Goal: Information Seeking & Learning: Understand process/instructions

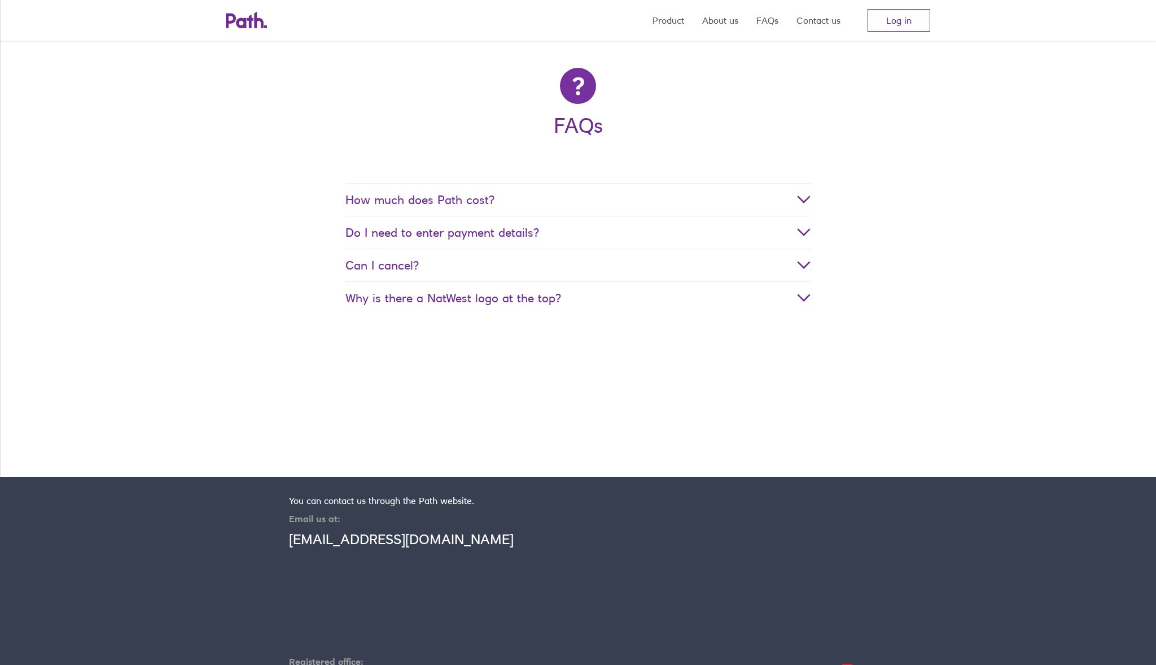
scroll to position [2212, 0]
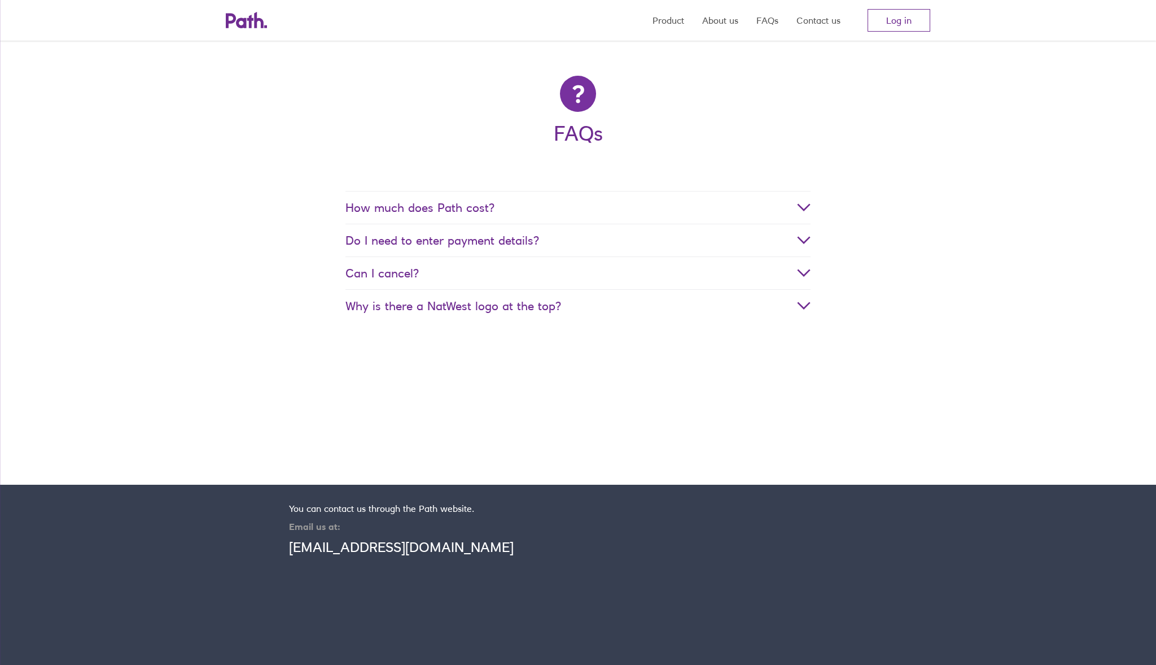
click at [803, 200] on div at bounding box center [804, 207] width 14 height 14
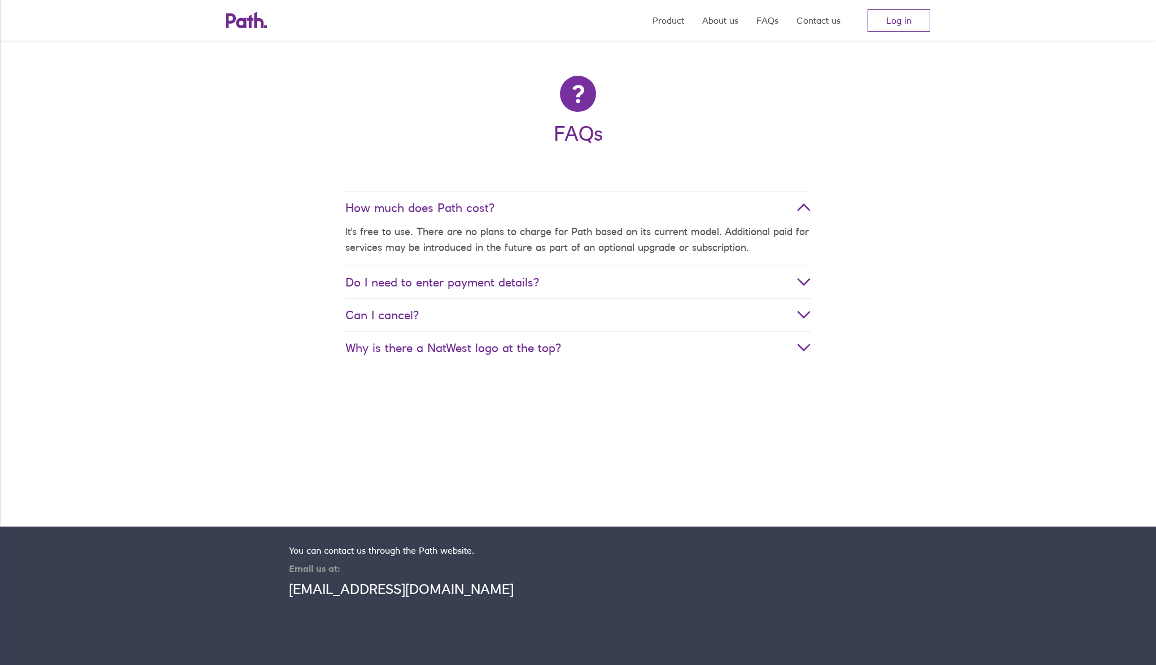
click at [807, 267] on dt "Do I need to enter payment details?" at bounding box center [578, 281] width 465 height 33
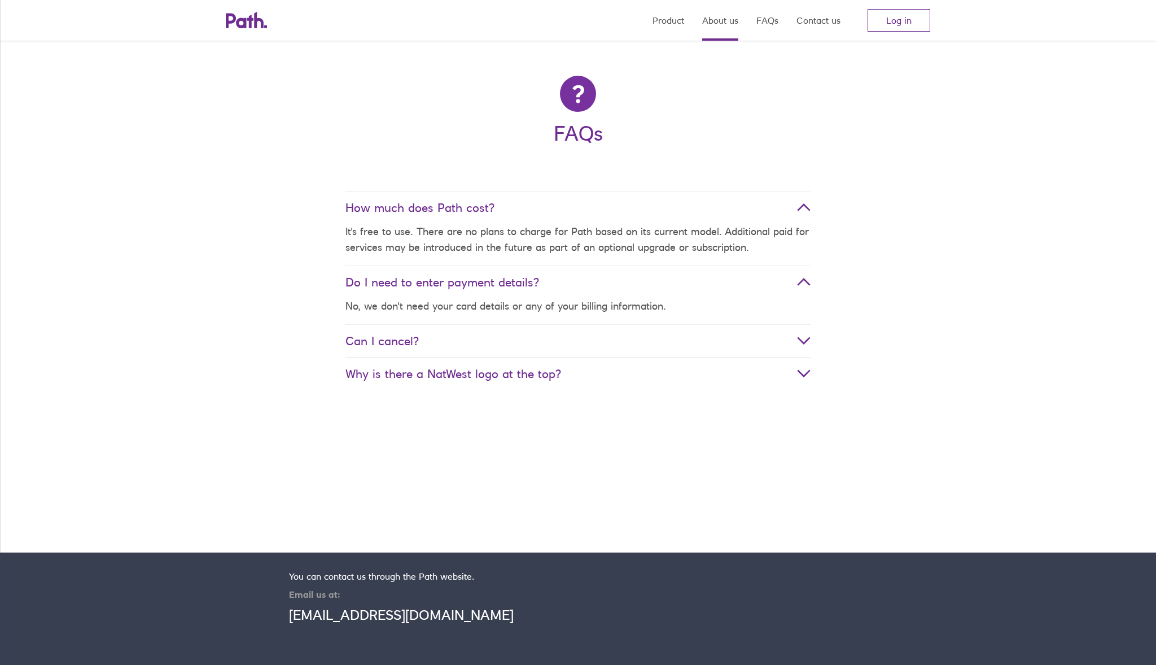
click at [721, 24] on link "About us" at bounding box center [720, 20] width 36 height 41
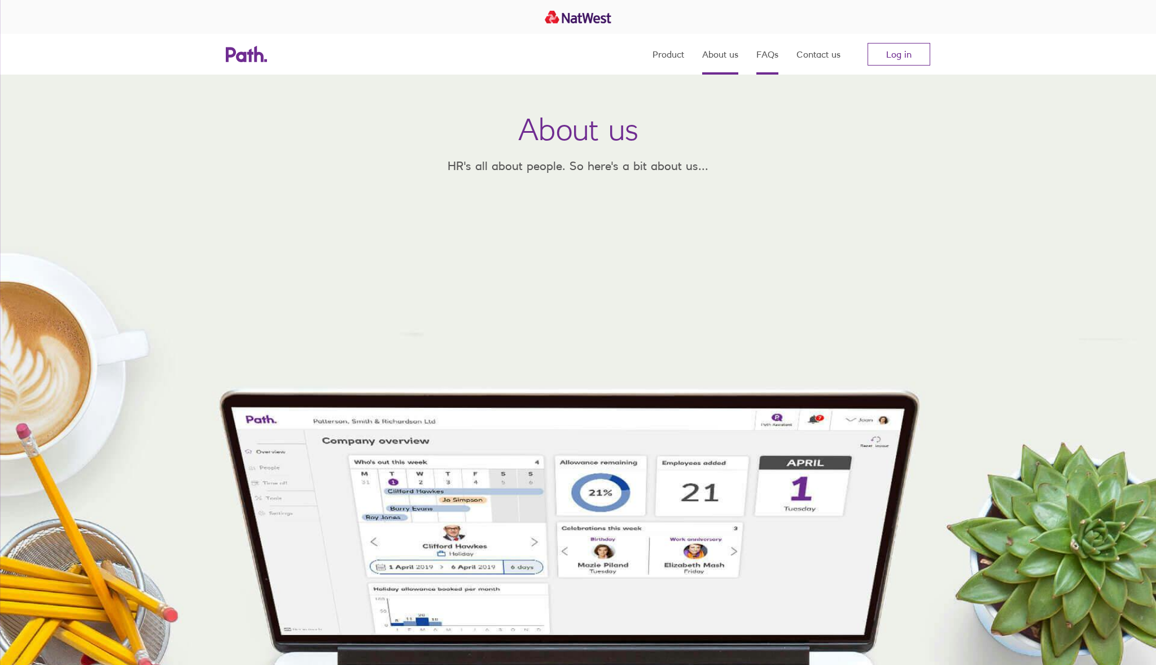
click at [774, 58] on link "FAQs" at bounding box center [768, 54] width 22 height 41
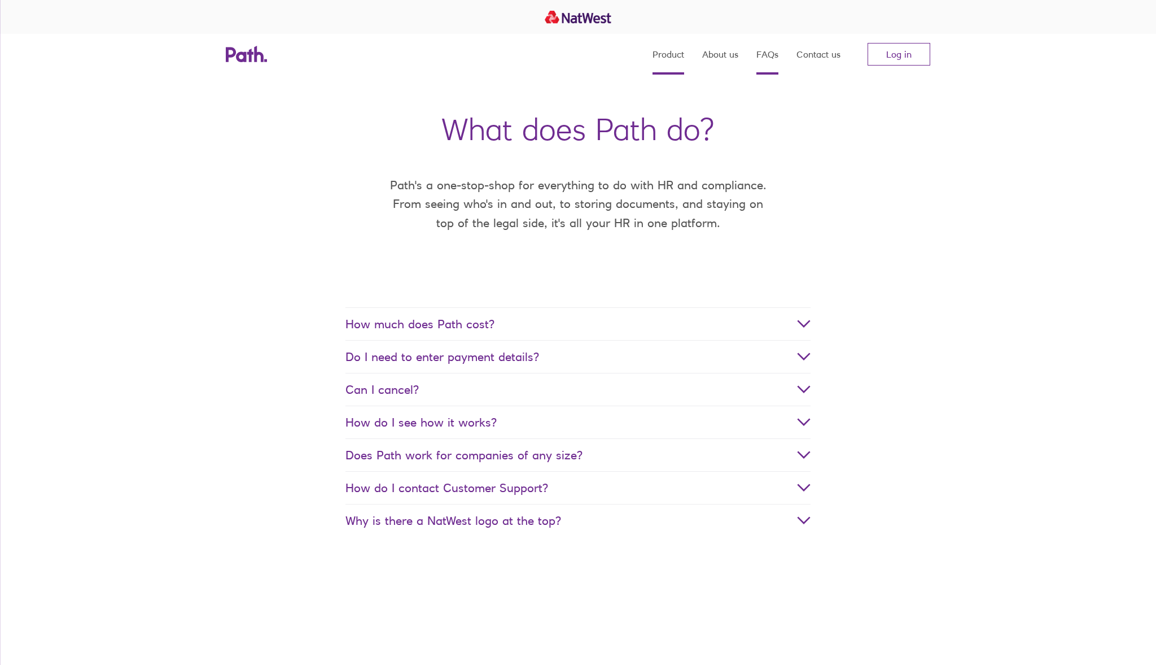
click at [666, 61] on link "Product" at bounding box center [669, 54] width 32 height 41
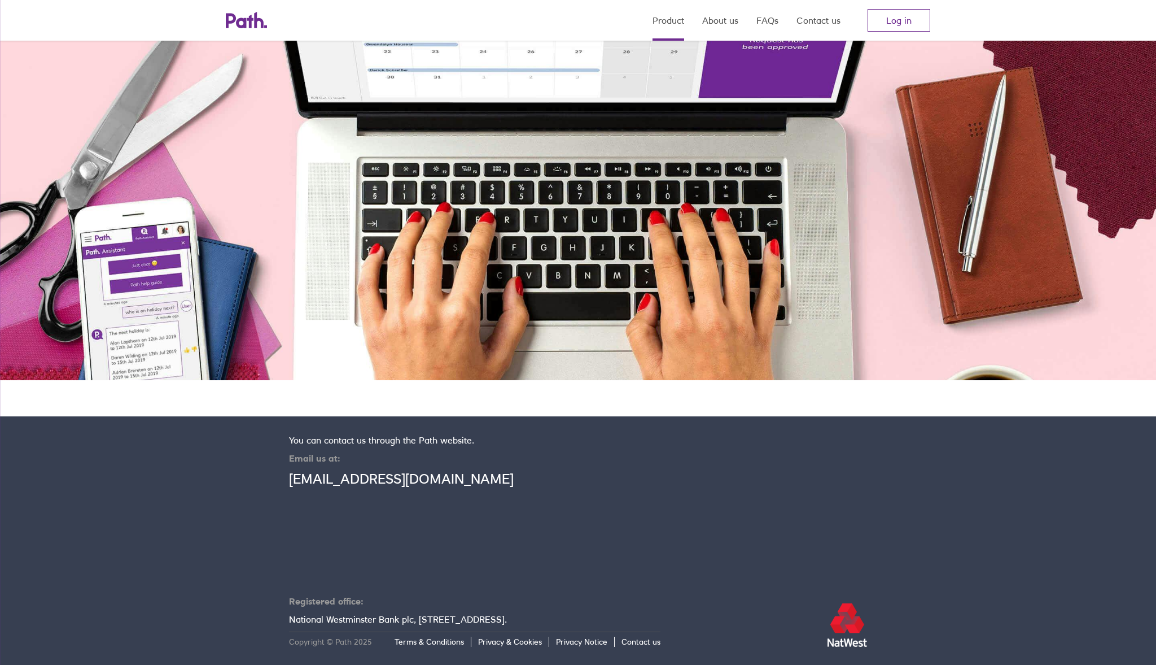
scroll to position [2434, 0]
click at [448, 643] on link "Terms & Conditions" at bounding box center [433, 641] width 77 height 10
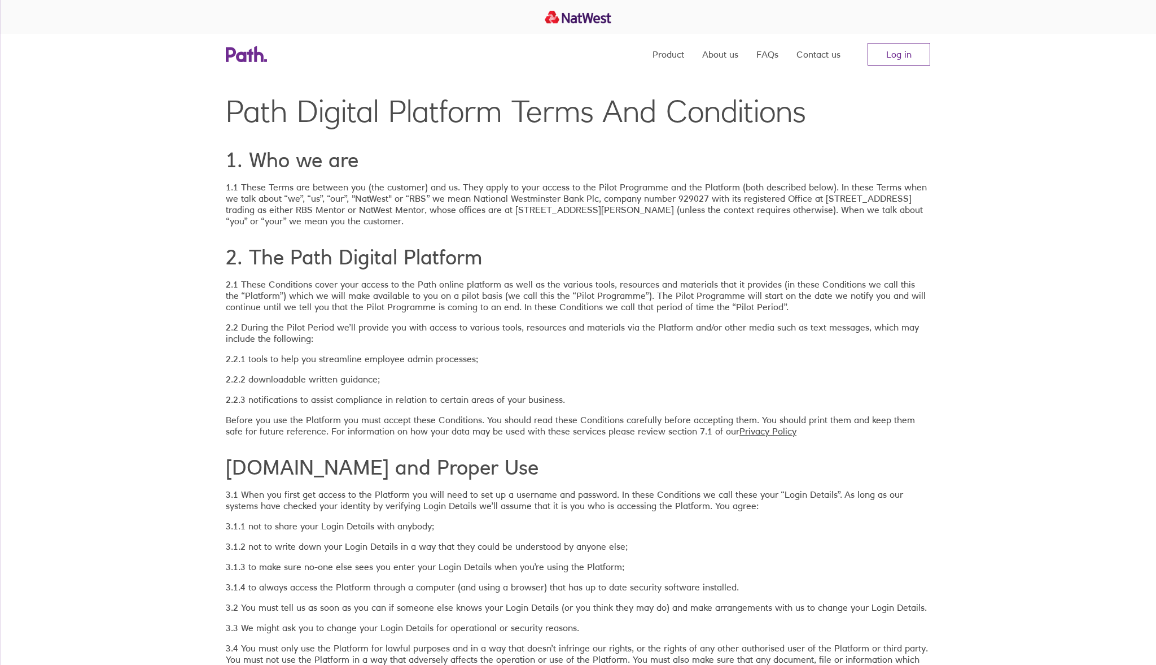
drag, startPoint x: 489, startPoint y: 223, endPoint x: 829, endPoint y: 443, distance: 405.2
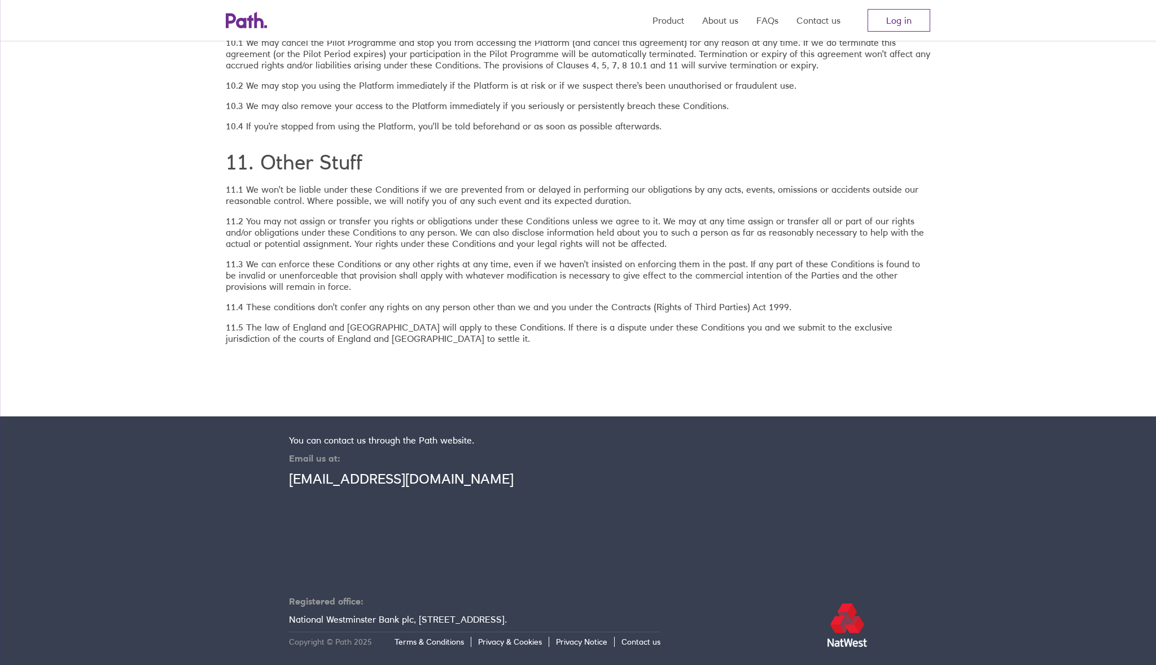
scroll to position [2259, 0]
